Goal: Information Seeking & Learning: Learn about a topic

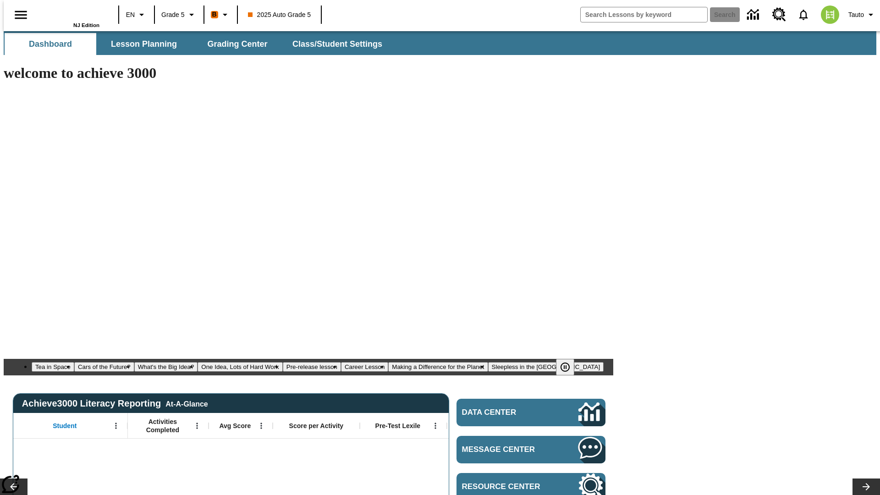
type input "-1"
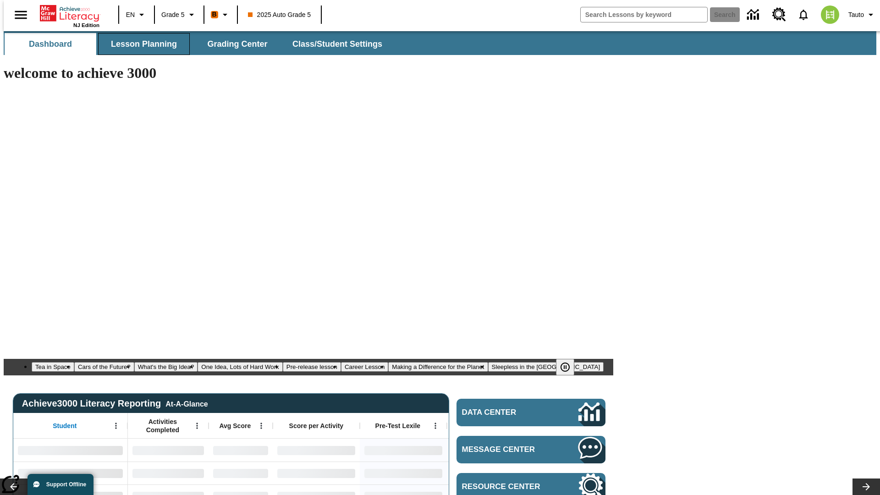
click at [140, 44] on span "Lesson Planning" at bounding box center [144, 44] width 66 height 11
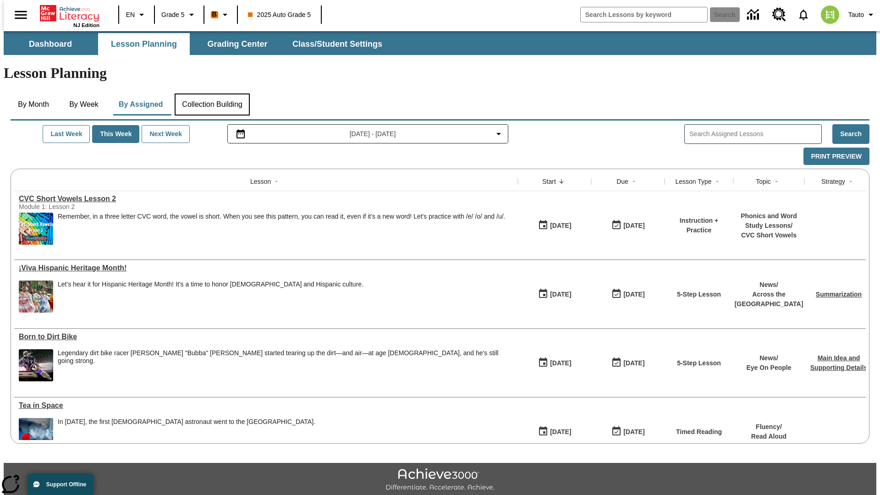
click at [211, 93] on button "Collection Building" at bounding box center [212, 104] width 75 height 22
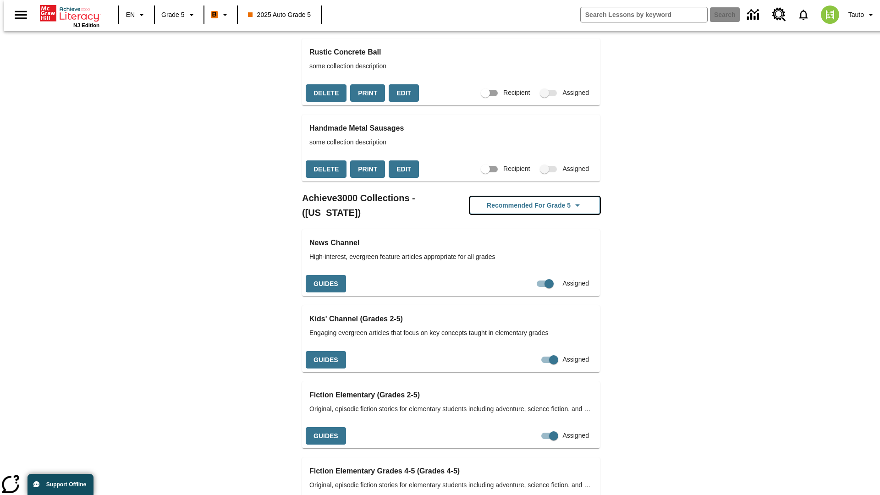
scroll to position [1574, 0]
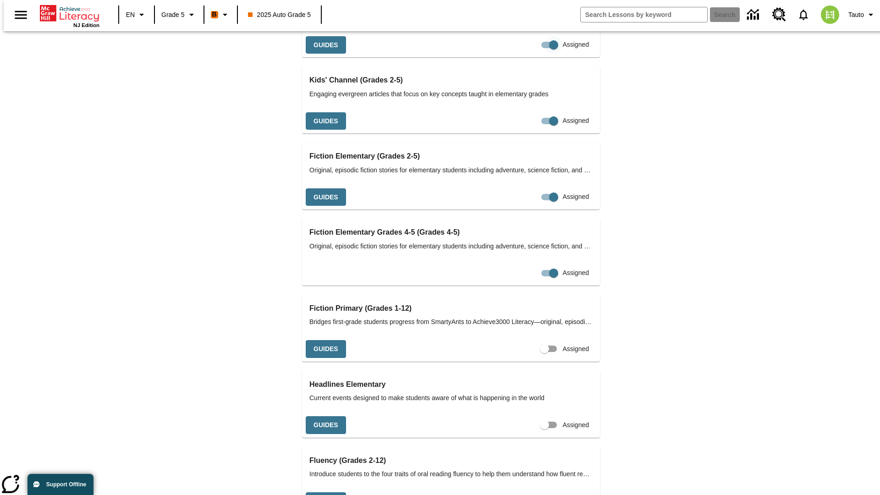
click at [527, 54] on input "Assigned" at bounding box center [553, 44] width 52 height 17
checkbox input "false"
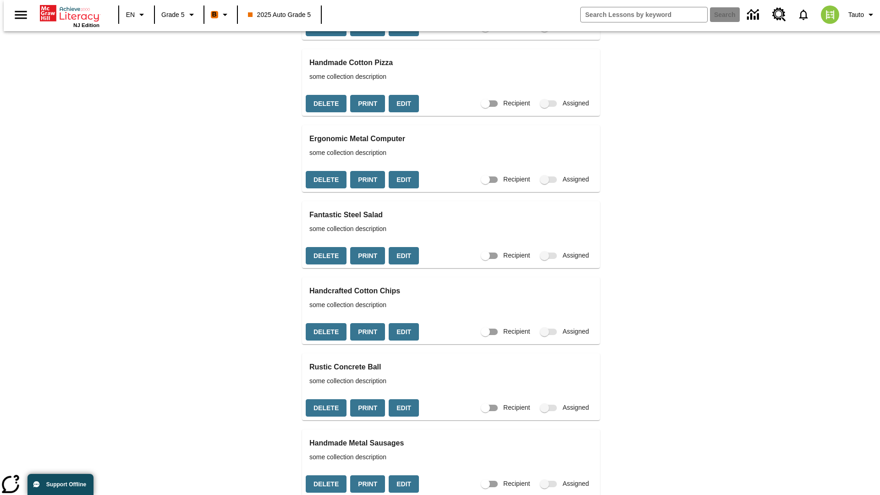
scroll to position [1172, 0]
